Goal: Information Seeking & Learning: Check status

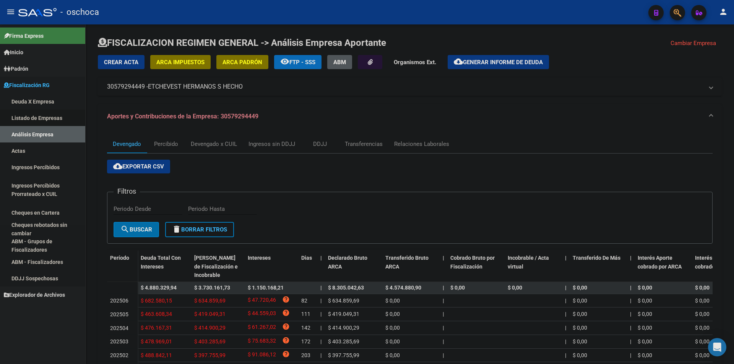
click at [12, 118] on link "Listado de Empresas" at bounding box center [42, 118] width 85 height 16
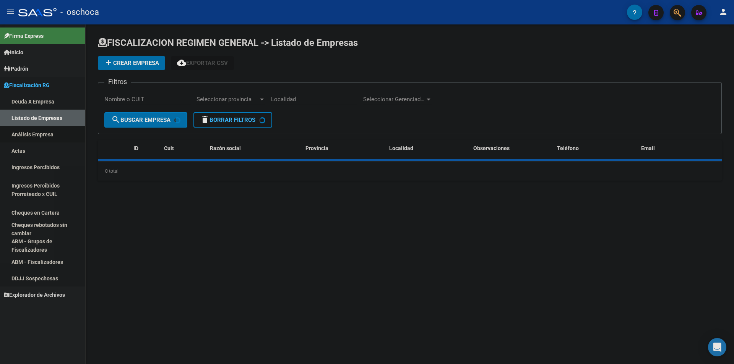
click at [23, 135] on link "Análisis Empresa" at bounding box center [42, 134] width 85 height 16
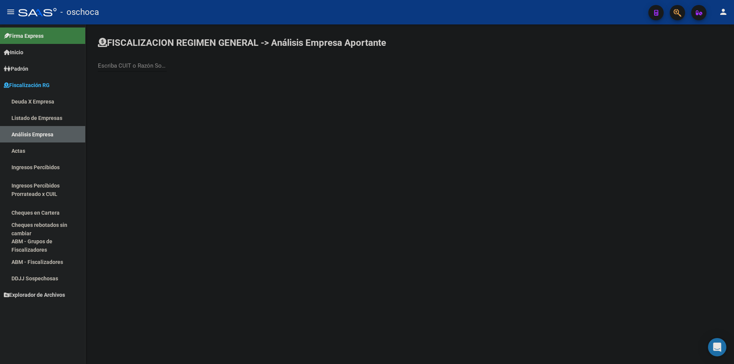
click at [120, 62] on input "Escriba CUIT o Razón Social para buscar" at bounding box center [132, 65] width 69 height 7
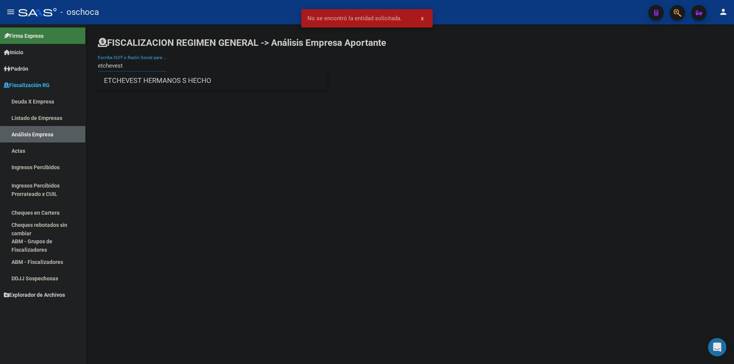
type input "etchevest"
click at [162, 80] on span "ETCHEVEST HERMANOS S HECHO" at bounding box center [212, 80] width 217 height 18
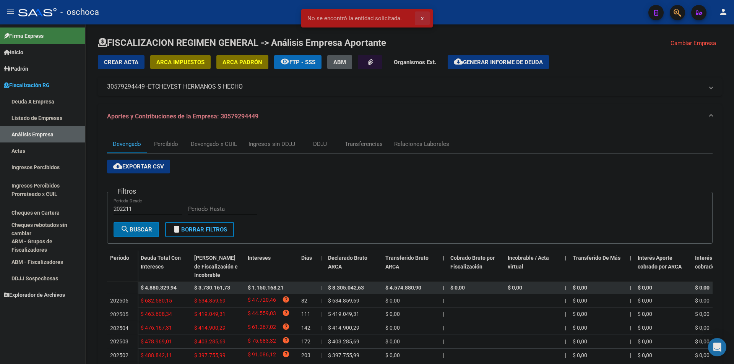
click at [419, 18] on button "x" at bounding box center [422, 18] width 15 height 14
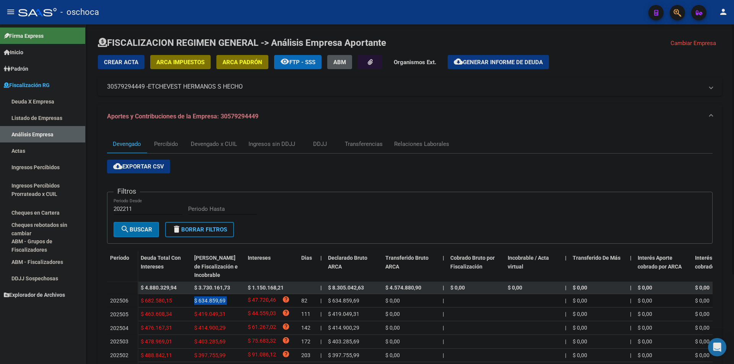
drag, startPoint x: 194, startPoint y: 299, endPoint x: 245, endPoint y: 298, distance: 51.6
click at [245, 298] on div "$ 682.580,15 $ 634.859,69 $ 47.720,46 help 82 | $ 634.859,69 $ 0,00 | | $ 0,00 …" at bounding box center [595, 301] width 914 height 14
click at [245, 298] on datatable-body-cell "$ 47.720,46 help" at bounding box center [272, 300] width 54 height 13
